Goal: Task Accomplishment & Management: Use online tool/utility

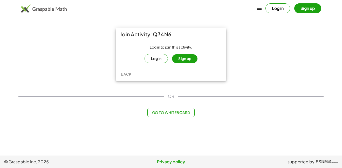
click at [184, 61] on button "Sign up" at bounding box center [184, 58] width 25 height 9
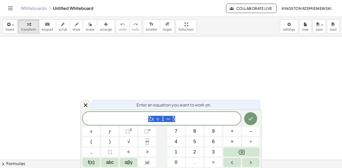
scroll to position [0, 0]
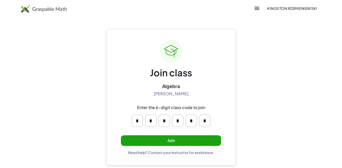
click at [204, 141] on button "Join" at bounding box center [171, 140] width 100 height 11
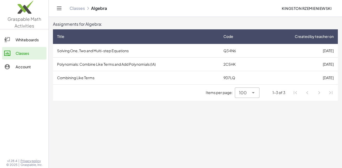
click at [168, 46] on td "Solving One, Two and Multi-step Equations" at bounding box center [136, 50] width 166 height 13
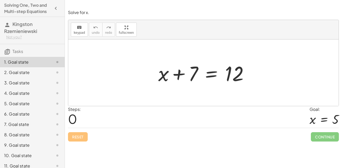
click at [176, 75] on div at bounding box center [205, 72] width 99 height 27
click at [192, 77] on div at bounding box center [205, 72] width 99 height 27
drag, startPoint x: 192, startPoint y: 77, endPoint x: 265, endPoint y: 86, distance: 73.8
click at [265, 86] on div "+ 7 + x + 7 = 12" at bounding box center [203, 72] width 270 height 66
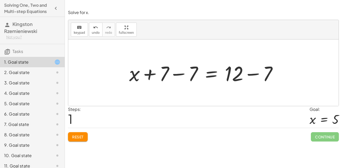
click at [193, 74] on div at bounding box center [205, 72] width 157 height 27
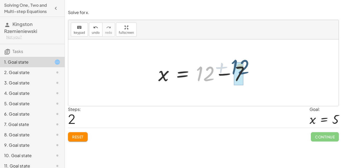
drag, startPoint x: 207, startPoint y: 76, endPoint x: 242, endPoint y: 69, distance: 35.7
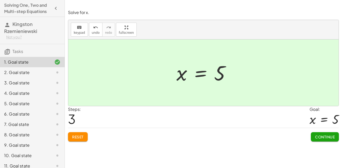
click at [325, 140] on button "Continue" at bounding box center [325, 136] width 28 height 9
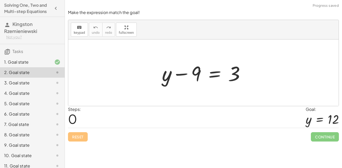
scroll to position [26, 0]
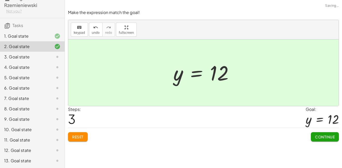
click at [331, 137] on span "Continue" at bounding box center [325, 136] width 20 height 5
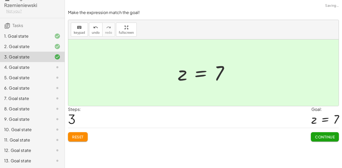
click at [322, 140] on button "Continue" at bounding box center [325, 136] width 28 height 9
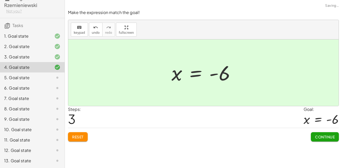
click at [330, 140] on button "Continue" at bounding box center [325, 136] width 28 height 9
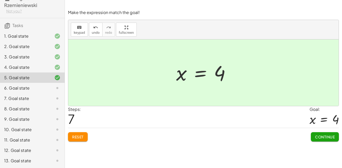
click at [328, 137] on span "Continue" at bounding box center [325, 136] width 20 height 5
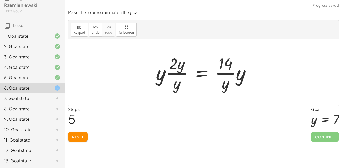
click at [81, 139] on button "Reset" at bounding box center [78, 136] width 20 height 9
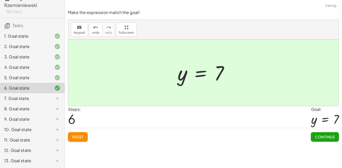
click at [325, 138] on span "Continue" at bounding box center [325, 136] width 20 height 5
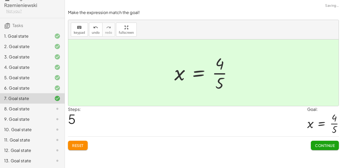
click at [322, 149] on button "Continue" at bounding box center [325, 145] width 28 height 9
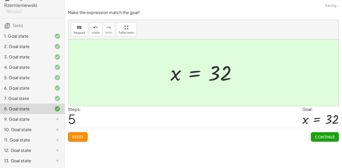
click at [326, 141] on button "Continue" at bounding box center [325, 136] width 28 height 9
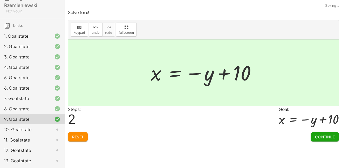
click at [330, 138] on span "Continue" at bounding box center [325, 136] width 20 height 5
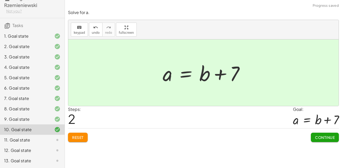
click at [328, 141] on button "Continue" at bounding box center [325, 137] width 28 height 9
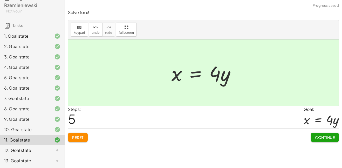
click at [327, 140] on span "Continue" at bounding box center [325, 137] width 20 height 5
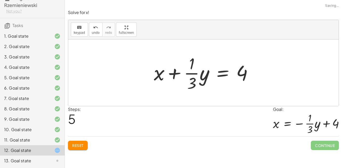
click at [330, 149] on span "Continue" at bounding box center [325, 145] width 28 height 9
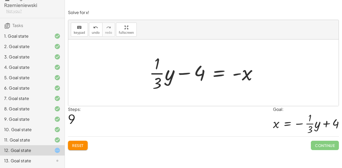
click at [78, 149] on button "Reset" at bounding box center [78, 145] width 20 height 9
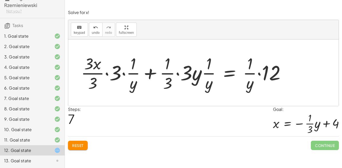
click at [84, 144] on span "Reset" at bounding box center [77, 145] width 11 height 5
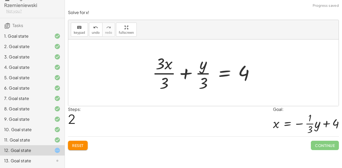
click at [76, 147] on span "Reset" at bounding box center [77, 145] width 11 height 5
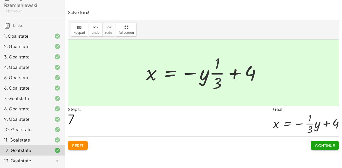
click at [324, 147] on span "Continue" at bounding box center [325, 145] width 20 height 5
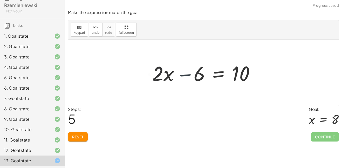
click at [83, 141] on button "Reset" at bounding box center [78, 136] width 20 height 9
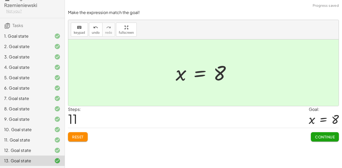
click at [326, 140] on button "Continue" at bounding box center [325, 136] width 28 height 9
